Goal: Information Seeking & Learning: Learn about a topic

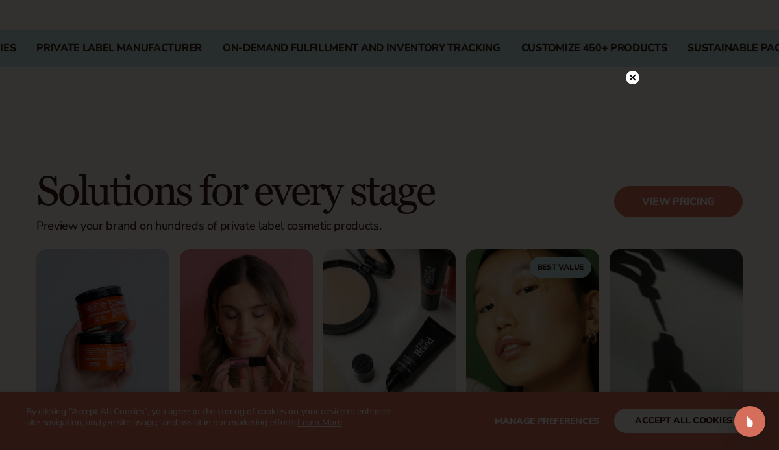
scroll to position [1121, 0]
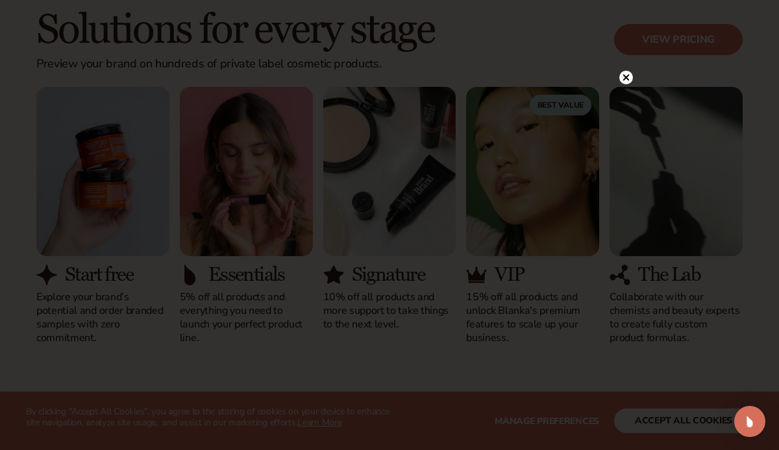
click at [622, 75] on circle at bounding box center [626, 78] width 14 height 14
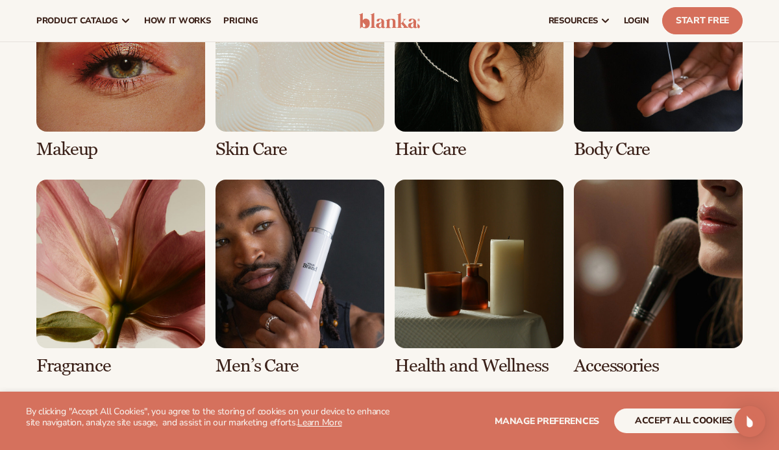
scroll to position [2402, 0]
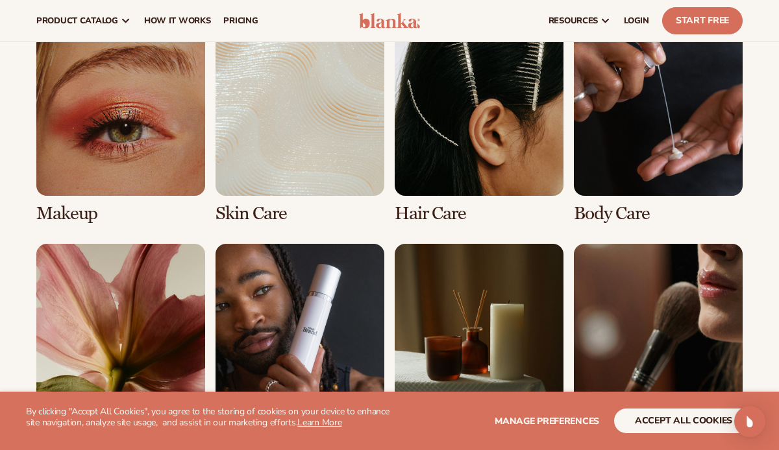
click at [144, 158] on link "1 / 8" at bounding box center [120, 125] width 169 height 197
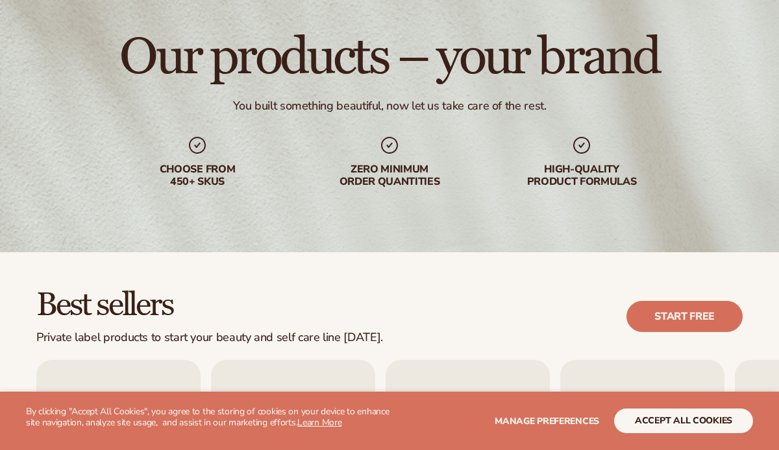
scroll to position [457, 0]
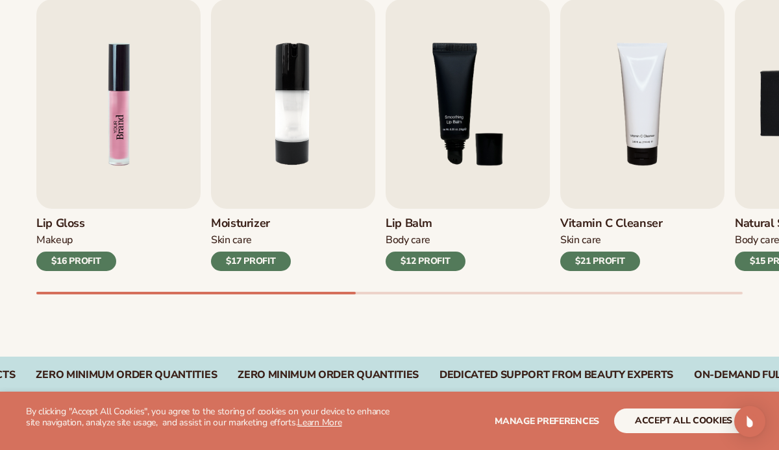
click at [119, 110] on img "1 / 9" at bounding box center [118, 104] width 164 height 210
click at [92, 171] on img "1 / 9" at bounding box center [118, 104] width 164 height 210
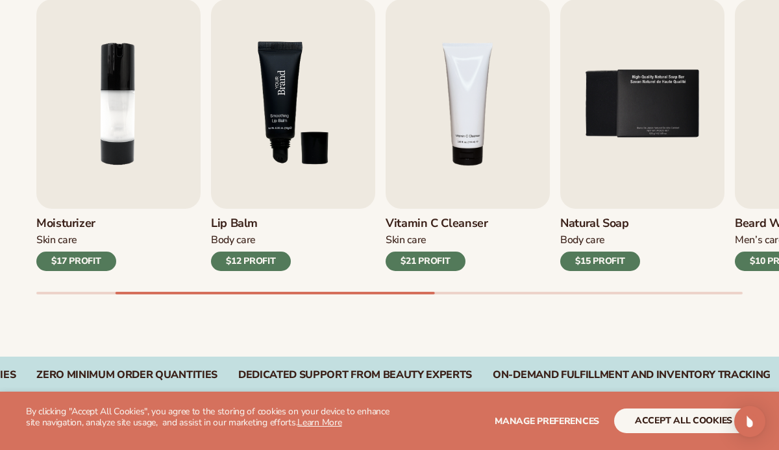
click at [456, 103] on img "4 / 9" at bounding box center [467, 104] width 164 height 210
